Goal: Information Seeking & Learning: Learn about a topic

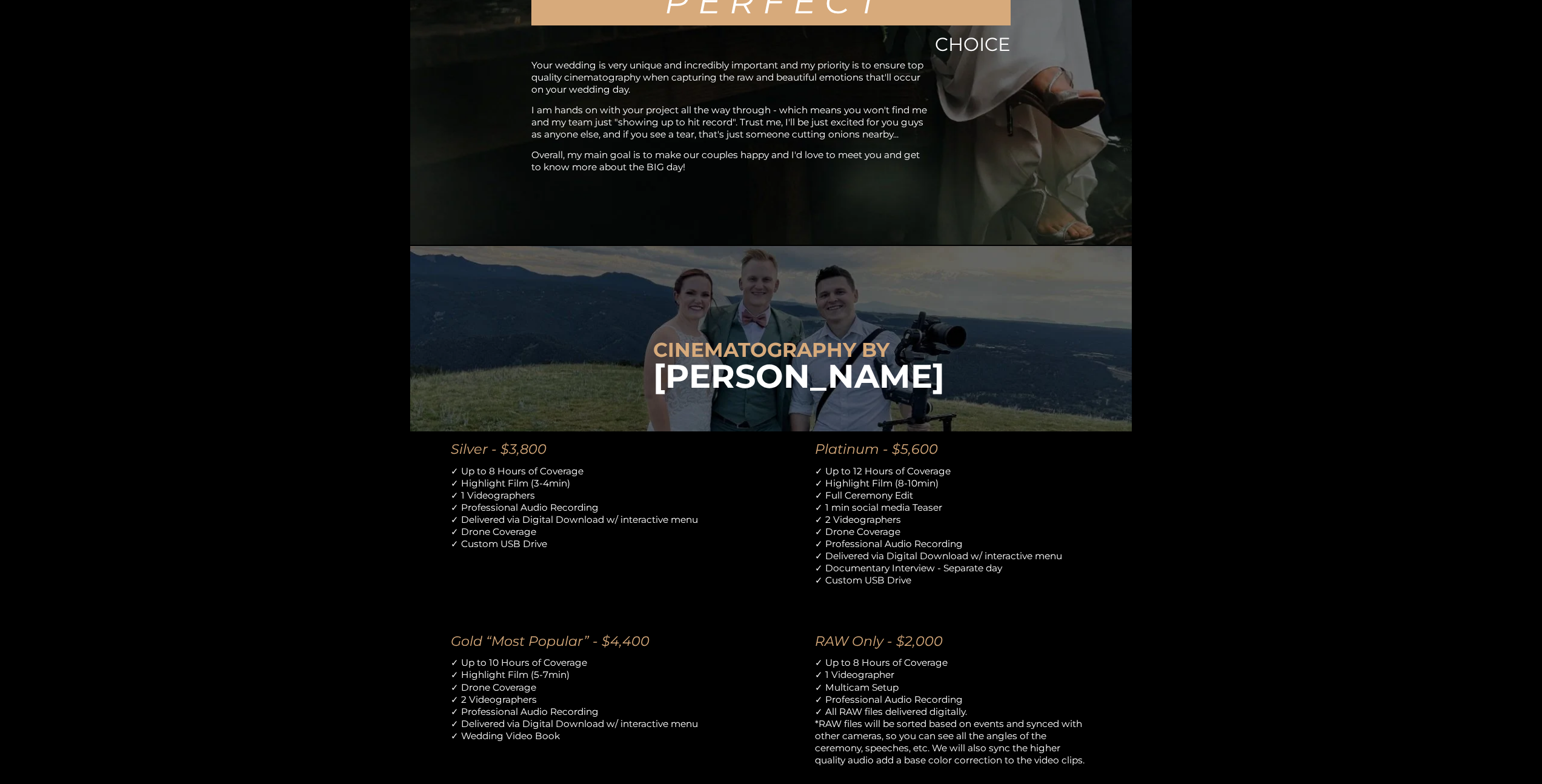
scroll to position [750, 0]
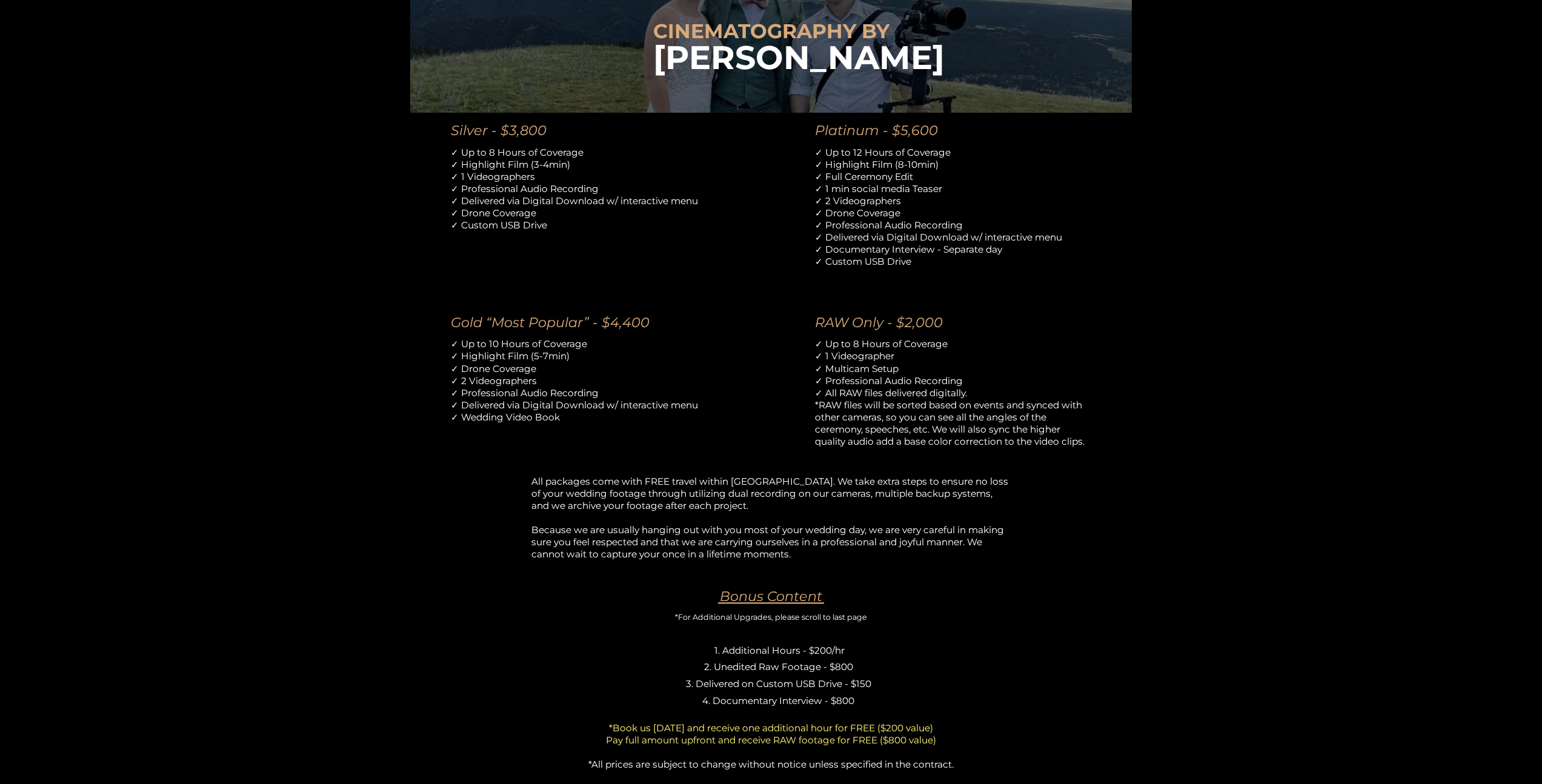
click at [452, 353] on p "✓ Up to 10 Hours of Coverage ✓ Highlight Film (5-7min) ✓ Drone Coverage ✓ 2 Vid…" at bounding box center [589, 380] width 276 height 85
drag, startPoint x: 457, startPoint y: 344, endPoint x: 573, endPoint y: 350, distance: 116.2
click at [567, 350] on p "✓ Up to 10 Hours of Coverage ✓ Highlight Film (5-7min) ✓ Drone Coverage ✓ 2 Vid…" at bounding box center [589, 380] width 276 height 85
click at [586, 350] on p "✓ Up to 10 Hours of Coverage ✓ Highlight Film (5-7min) ✓ Drone Coverage ✓ 2 Vid…" at bounding box center [589, 380] width 276 height 85
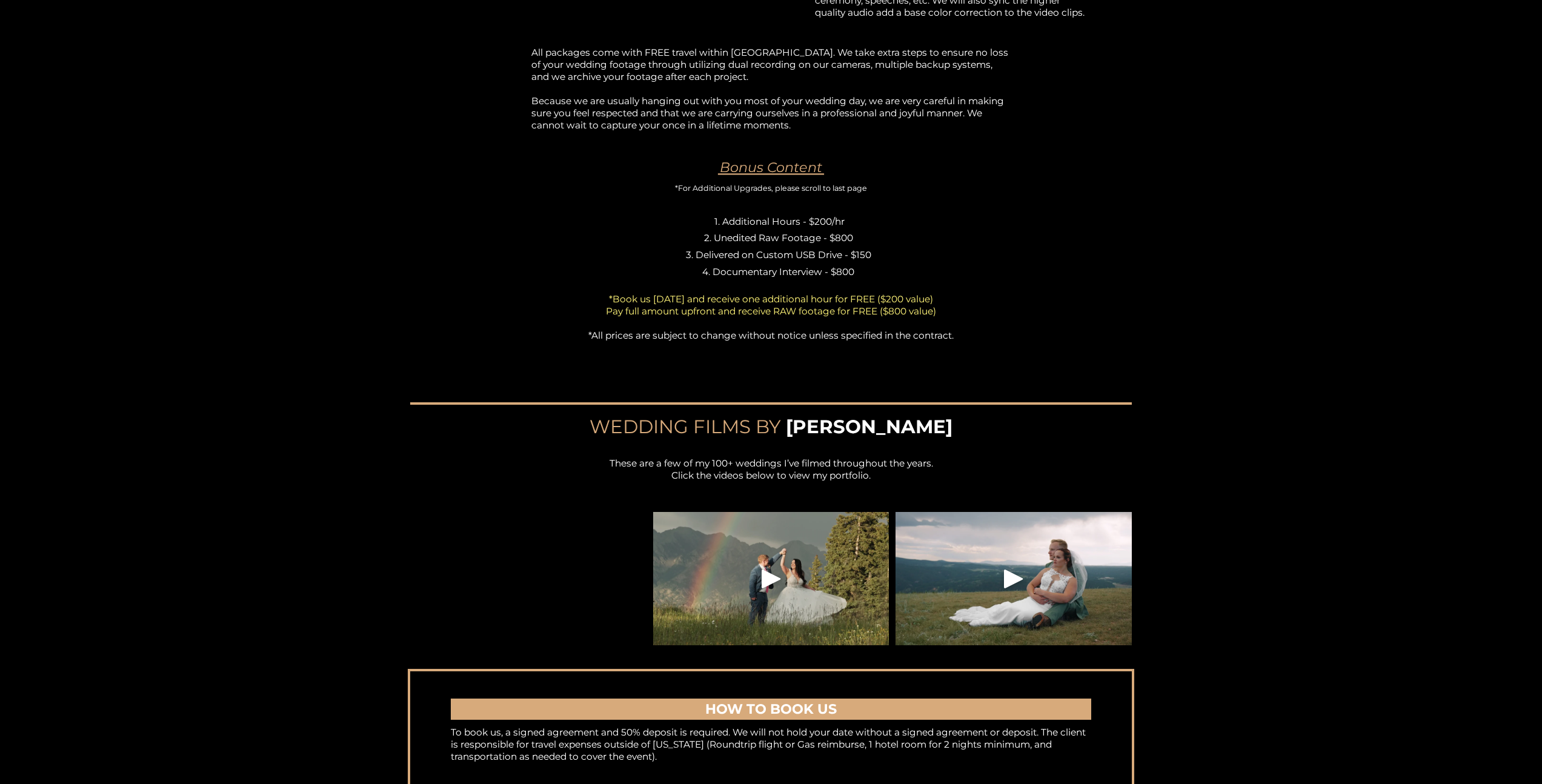
scroll to position [984, 0]
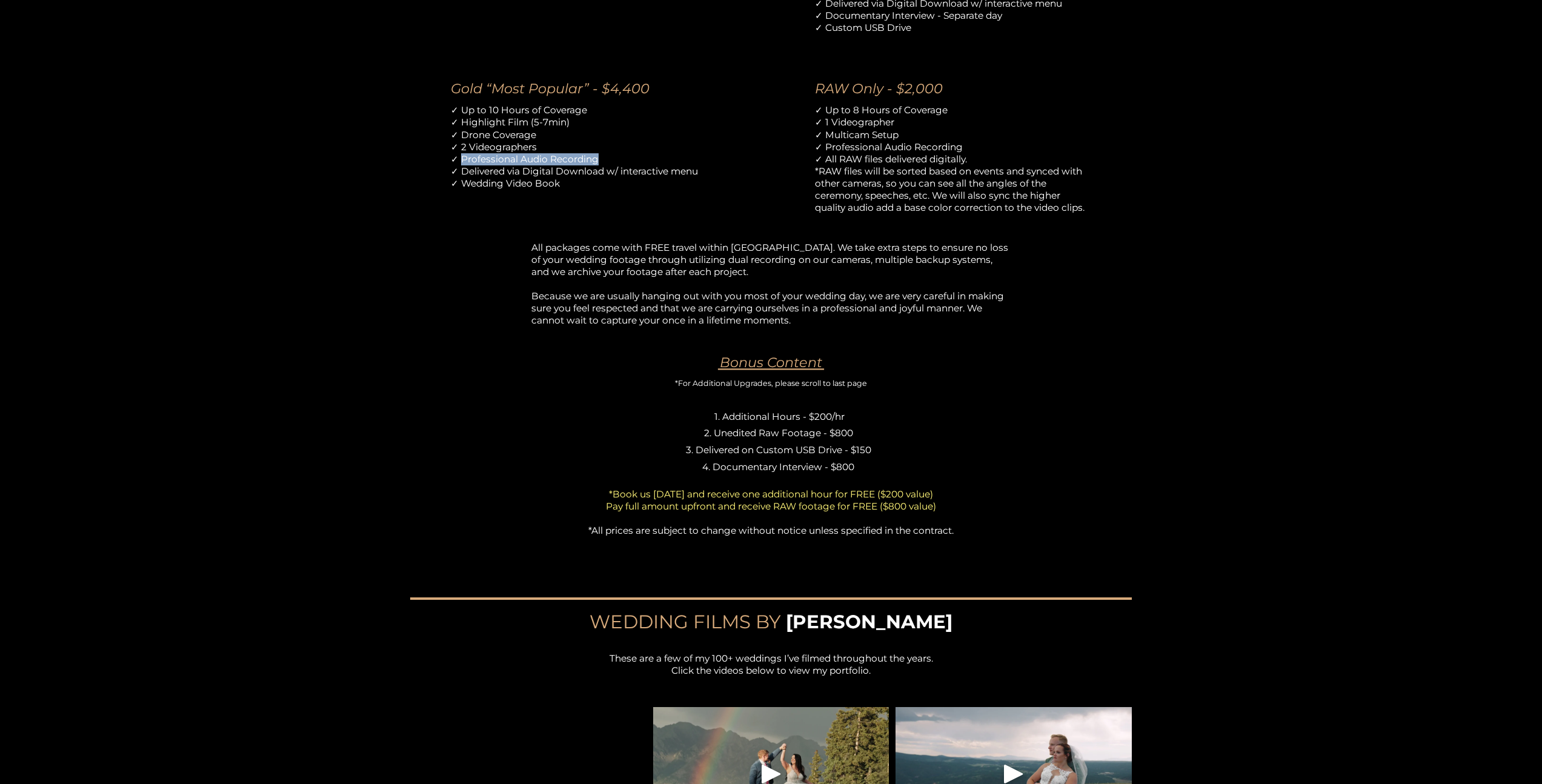
drag, startPoint x: 460, startPoint y: 159, endPoint x: 633, endPoint y: 155, distance: 173.0
click at [633, 155] on p "✓ Up to 10 Hours of Coverage ✓ Highlight Film (5-7min) ✓ Drone Coverage ✓ 2 Vid…" at bounding box center [589, 147] width 276 height 85
click at [391, 176] on div "CINEMATOGRAPHY BY [PERSON_NAME] Silver - $3,800 ✓ Up to 8 Hours of Coverage ✓ H…" at bounding box center [771, 279] width 1542 height 1171
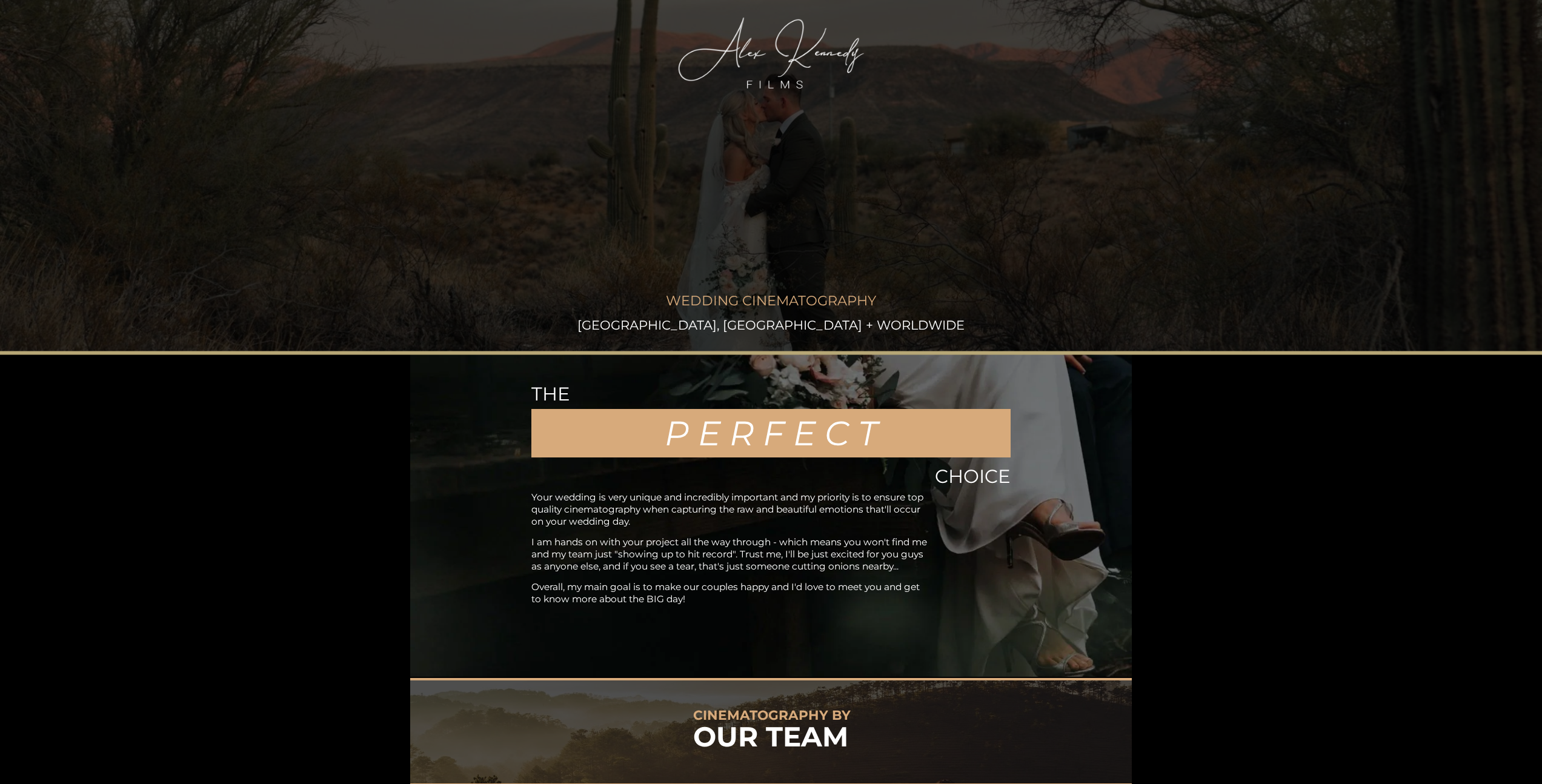
click at [190, 174] on div "WEDDING CINEMATOGRAPHY PHOENIX, AZ + WORLDWIDE" at bounding box center [771, 176] width 1542 height 322
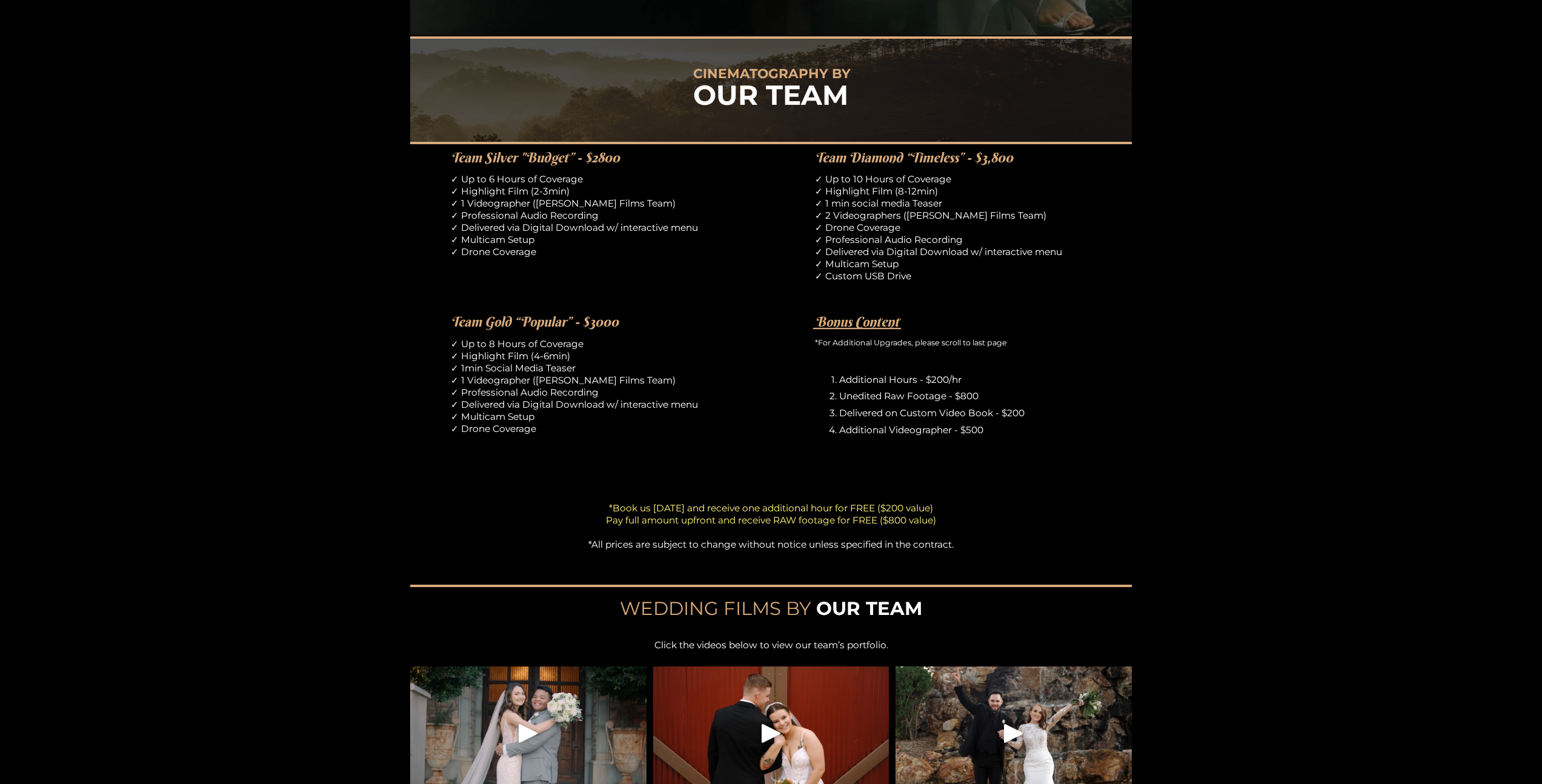
scroll to position [430, 0]
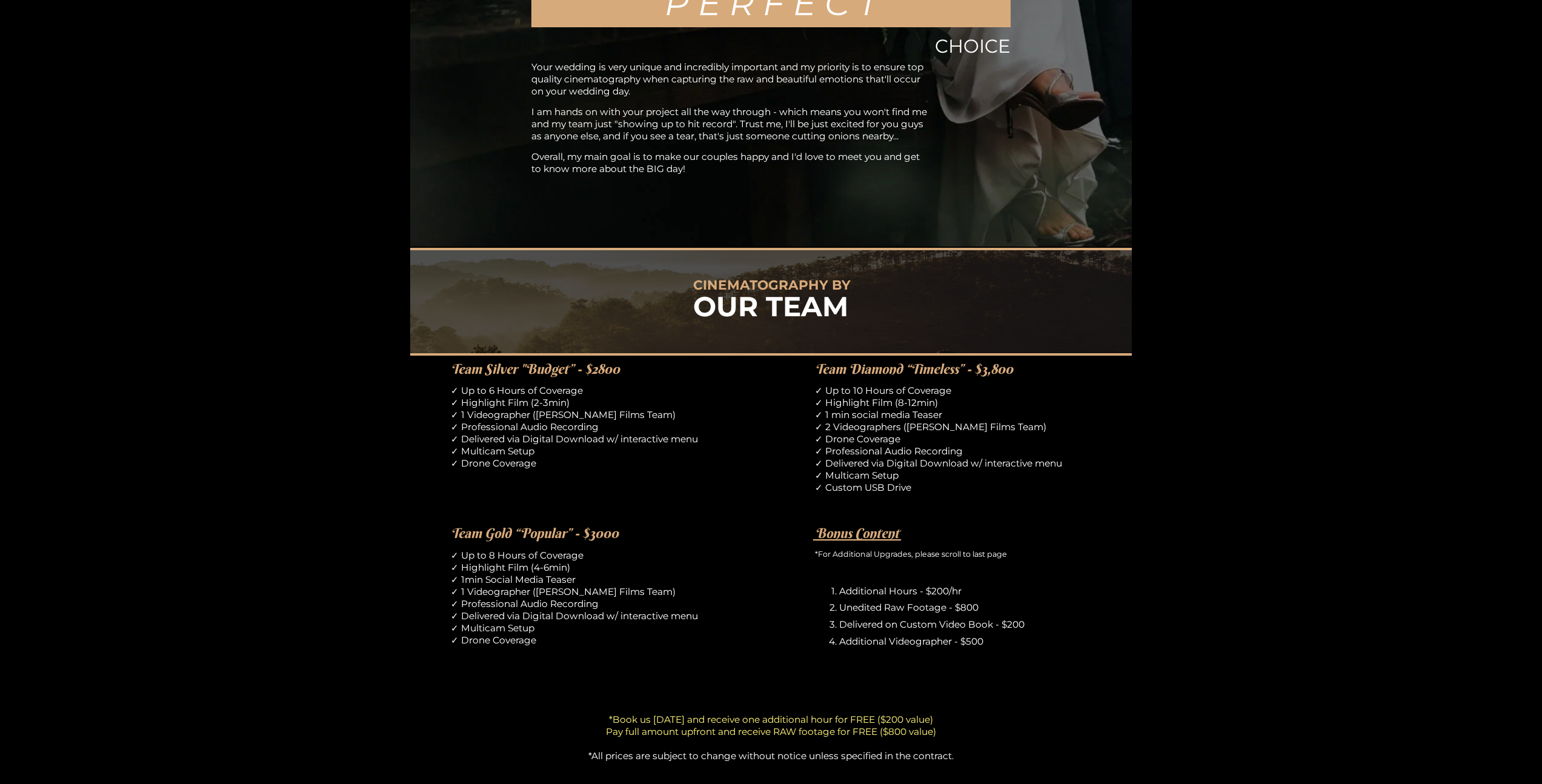
click at [303, 327] on div "CINEMATOGRAPHY BY OUR TEAM Team Silver "Budget” - $2800 ✓ Up to 6 Hours of Cove…" at bounding box center [771, 642] width 1542 height 787
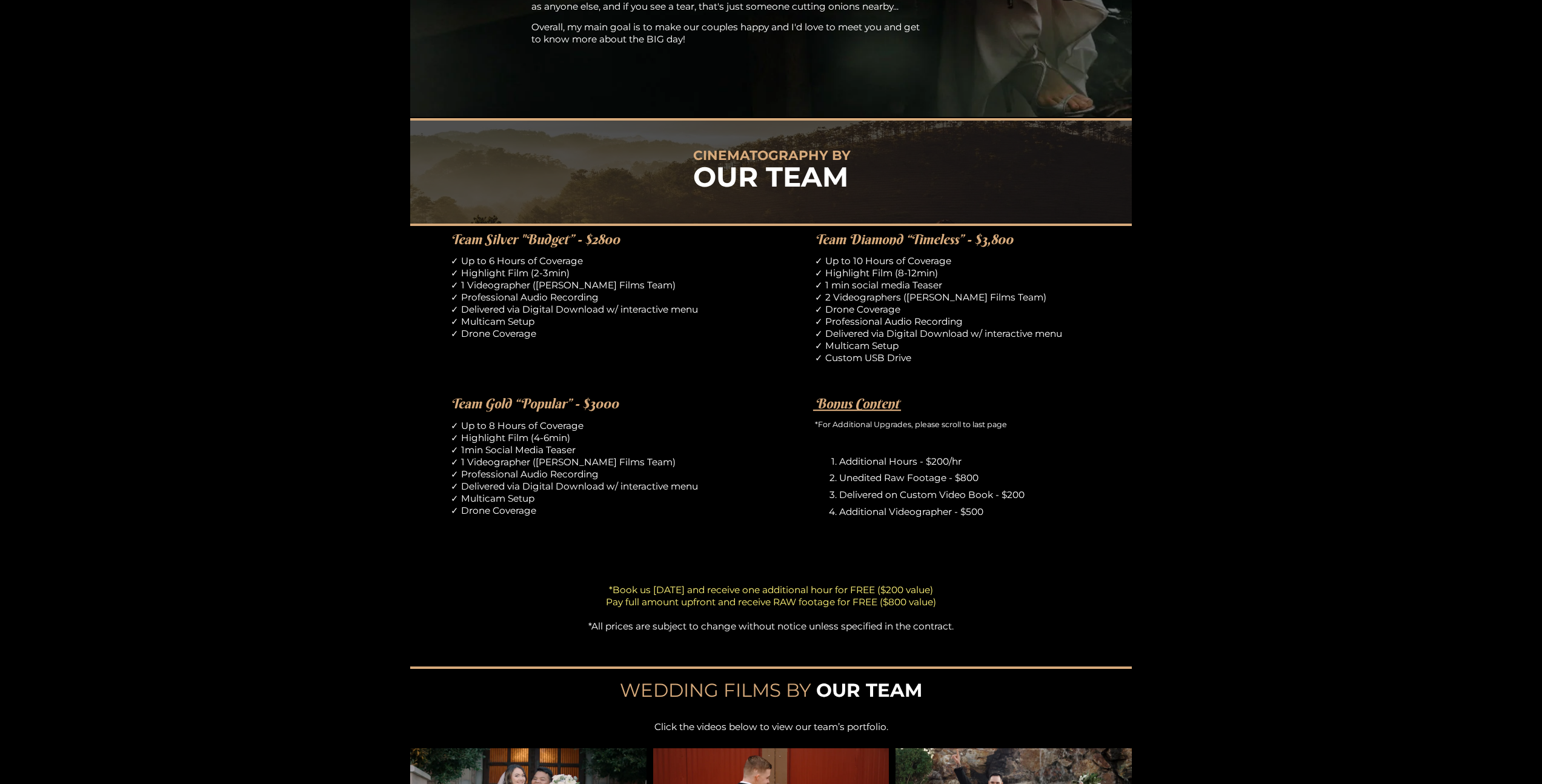
scroll to position [629, 0]
